Goal: Communication & Community: Share content

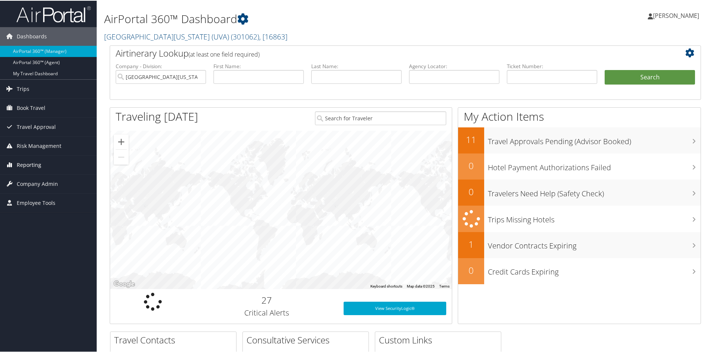
click at [35, 164] on span "Reporting" at bounding box center [29, 164] width 25 height 19
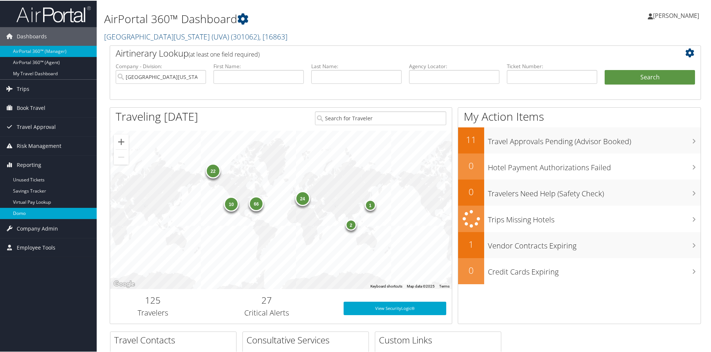
click at [20, 211] on link "Domo" at bounding box center [48, 212] width 97 height 11
click at [478, 73] on input "text" at bounding box center [454, 76] width 90 height 14
paste input "DJSY6C"
type input "DJSY6C"
click at [200, 75] on input "[GEOGRAPHIC_DATA][US_STATE] (UVA)" at bounding box center [161, 76] width 90 height 14
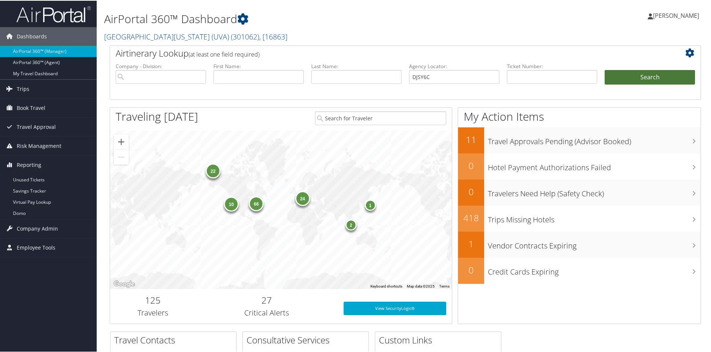
click at [651, 74] on button "Search" at bounding box center [650, 76] width 90 height 15
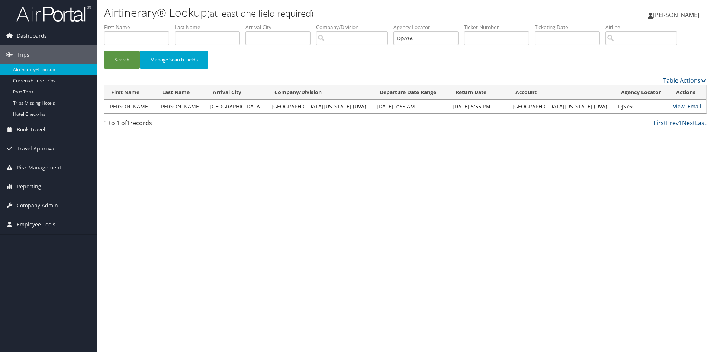
click at [692, 105] on link "Email" at bounding box center [695, 106] width 14 height 7
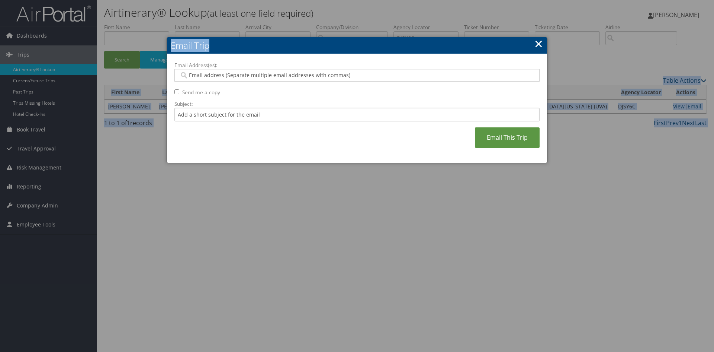
drag, startPoint x: 423, startPoint y: 44, endPoint x: 1081, endPoint y: 49, distance: 657.8
click at [714, 49] on html "Menu Dashboards ► AirPortal 360™ (Manager) AirPortal 360™ (Agent) My Travel Das…" at bounding box center [357, 176] width 714 height 352
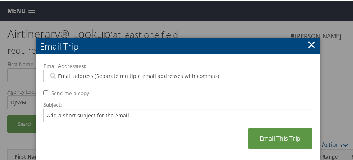
click at [101, 77] on input "Email Address(es):" at bounding box center [176, 74] width 257 height 7
click at [129, 75] on input "Email Address(es):" at bounding box center [176, 74] width 257 height 7
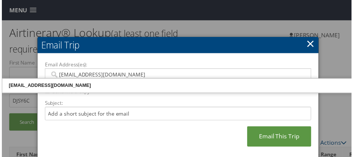
type input "[EMAIL_ADDRESS][DOMAIN_NAME]"
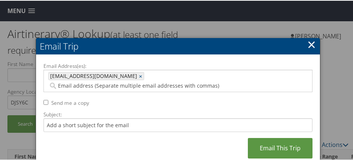
click at [212, 110] on label "Subject:" at bounding box center [178, 113] width 269 height 7
click at [212, 117] on input "Subject:" at bounding box center [178, 124] width 269 height 14
click at [45, 99] on input "Send me a copy" at bounding box center [46, 101] width 5 height 5
checkbox input "true"
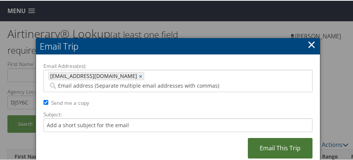
click at [285, 138] on link "Email This Trip" at bounding box center [280, 147] width 65 height 20
